Goal: Task Accomplishment & Management: Manage account settings

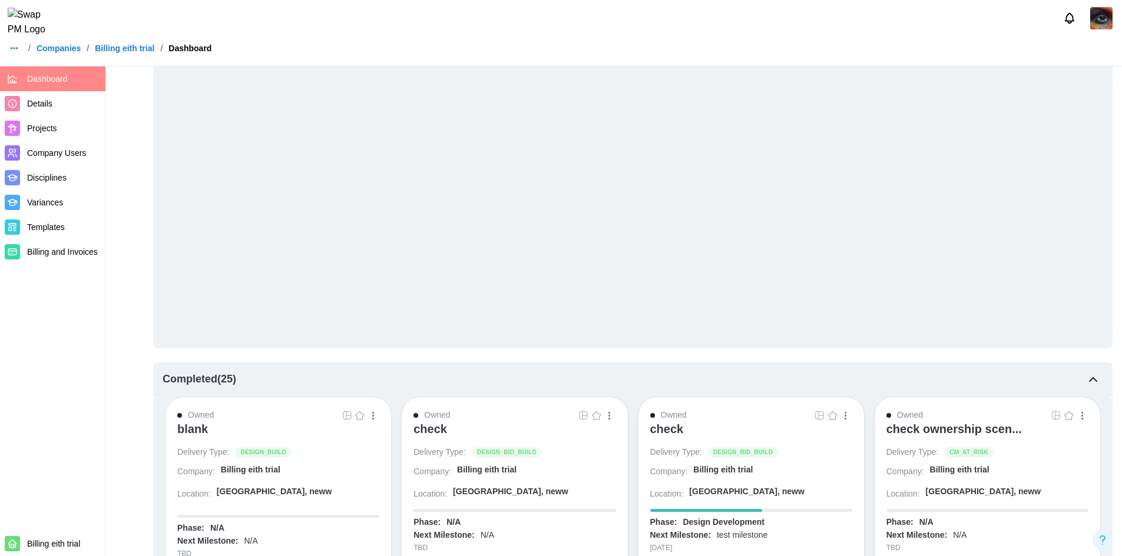
scroll to position [1144, 0]
drag, startPoint x: 674, startPoint y: 435, endPoint x: 672, endPoint y: 428, distance: 7.3
click at [672, 428] on div "check" at bounding box center [667, 427] width 34 height 14
click at [50, 153] on span "Company Users" at bounding box center [56, 152] width 59 height 9
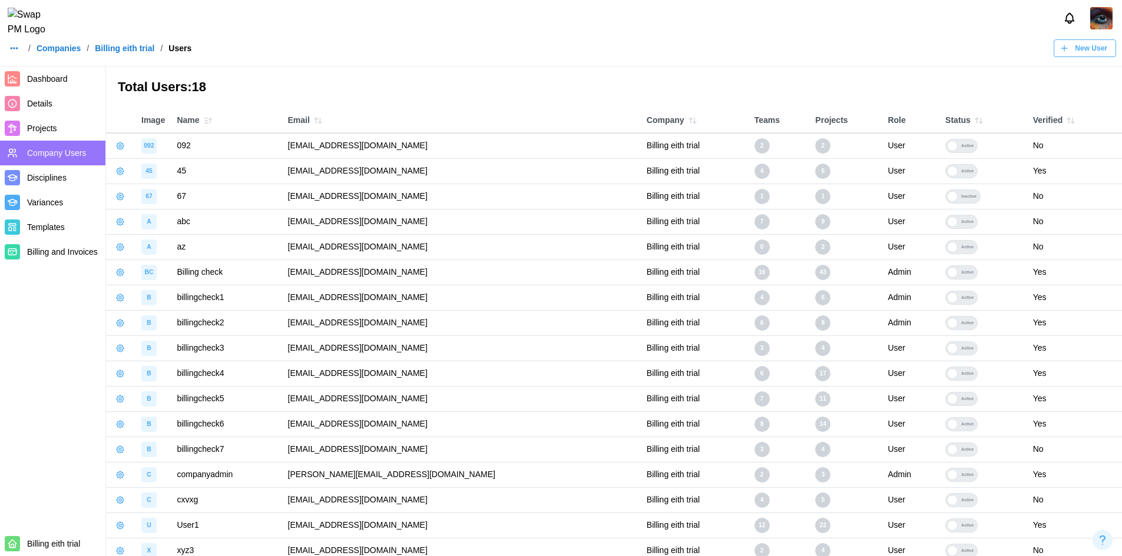
drag, startPoint x: 469, startPoint y: 271, endPoint x: 416, endPoint y: 267, distance: 52.6
click at [416, 267] on td "[EMAIL_ADDRESS][DOMAIN_NAME]" at bounding box center [461, 272] width 359 height 25
drag, startPoint x: 476, startPoint y: 372, endPoint x: 296, endPoint y: 373, distance: 180.2
click at [296, 373] on td "qatestercodingcops+billingcheck4@gmail.com" at bounding box center [461, 373] width 359 height 25
copy td "qatestercodingcops+billingcheck4@gmail.com"
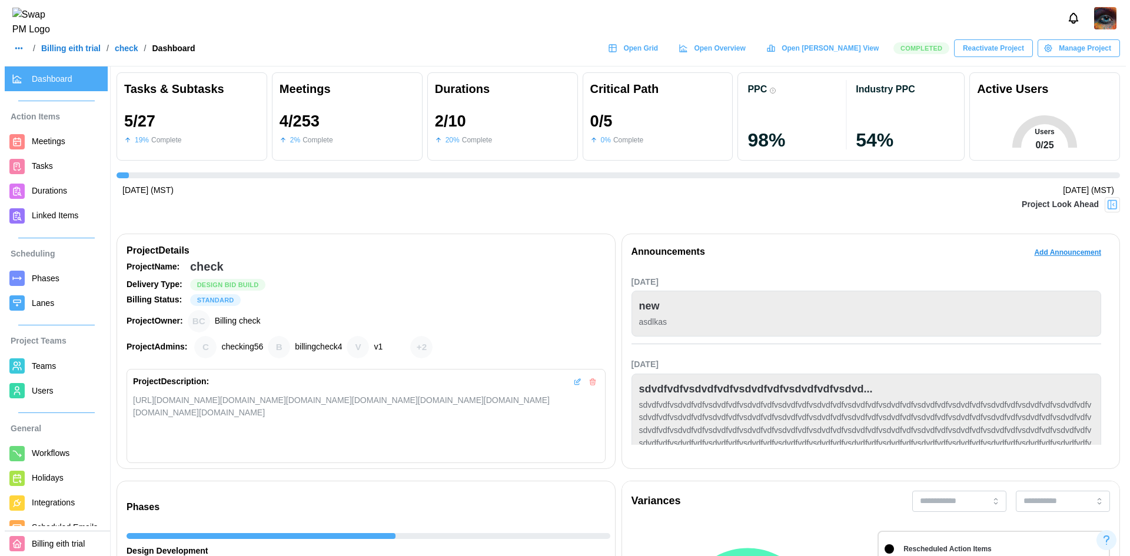
scroll to position [52, 0]
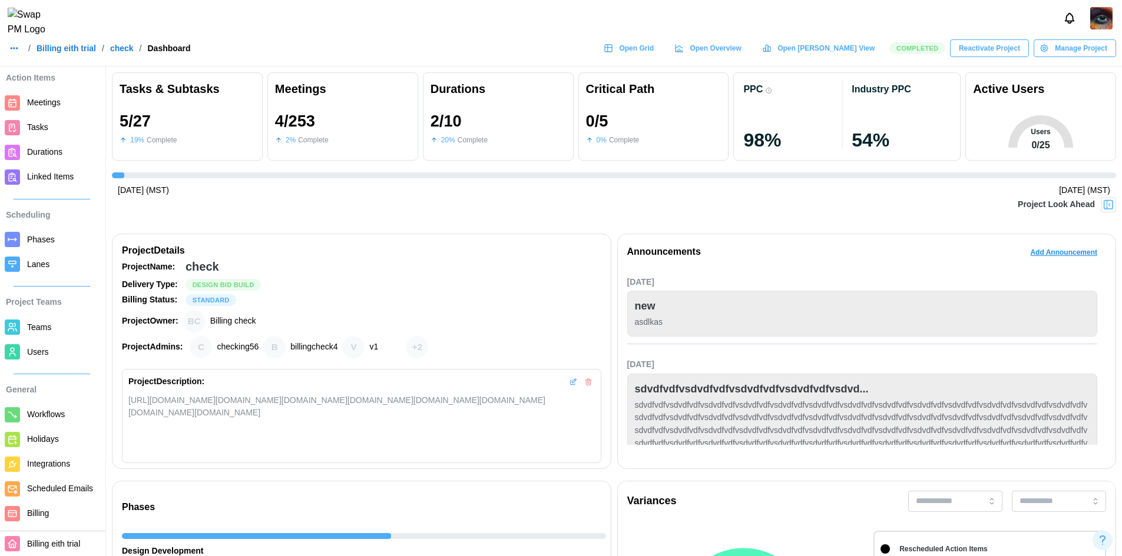
click at [28, 509] on span "Billing" at bounding box center [38, 513] width 22 height 9
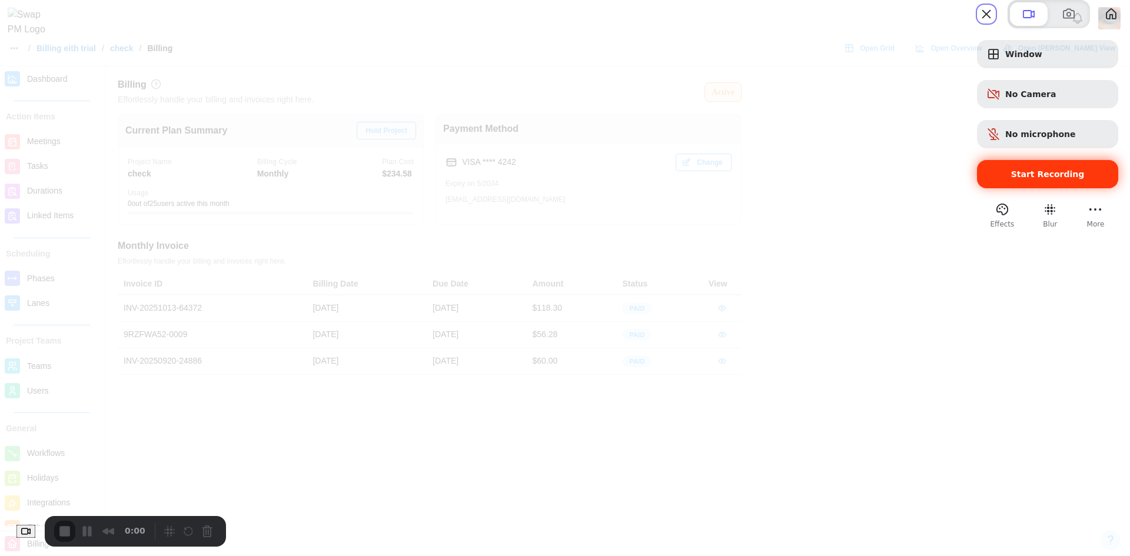
click at [993, 188] on div "Start Recording" at bounding box center [1047, 174] width 141 height 28
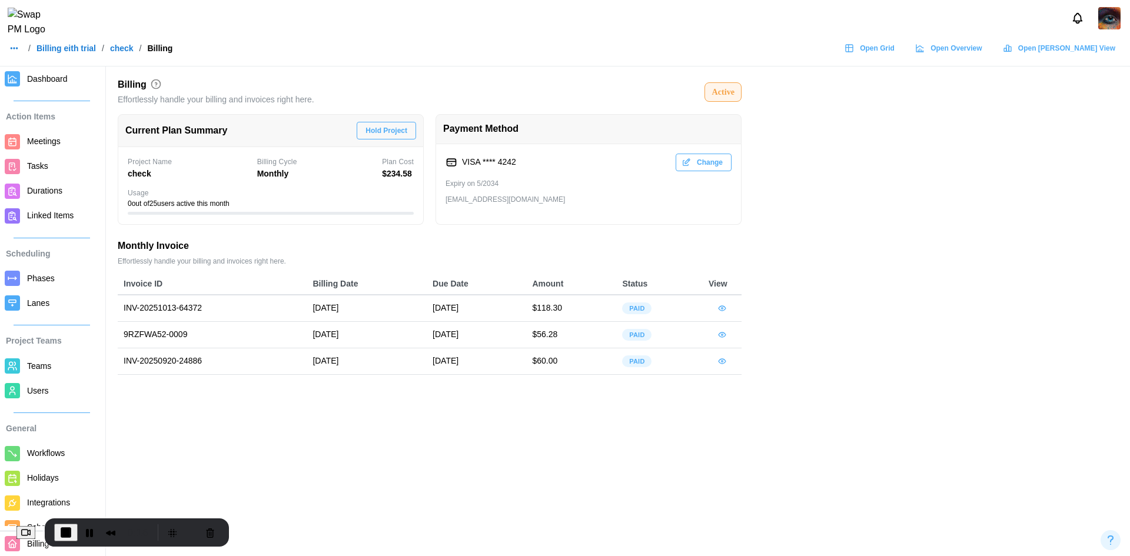
click at [719, 338] on icon "button" at bounding box center [722, 334] width 9 height 9
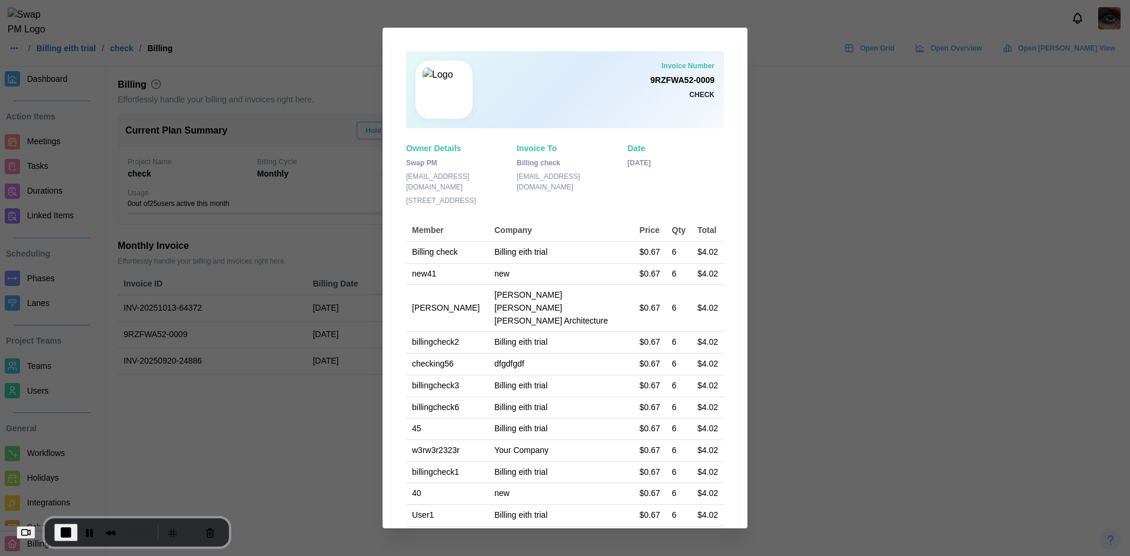
scroll to position [200, 0]
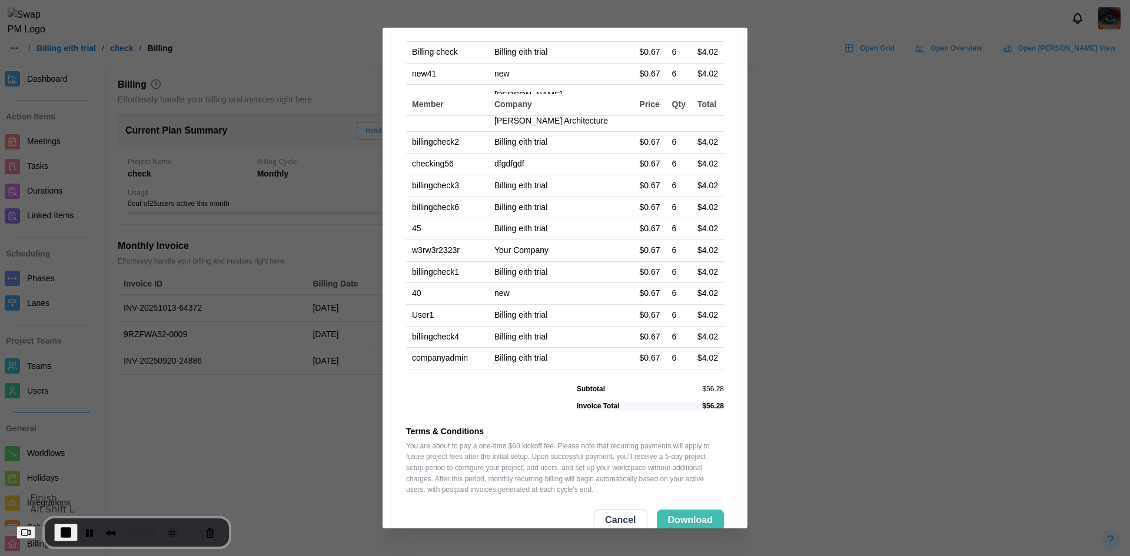
click at [77, 524] on button "End Recording" at bounding box center [66, 533] width 24 height 18
